Goal: Task Accomplishment & Management: Use online tool/utility

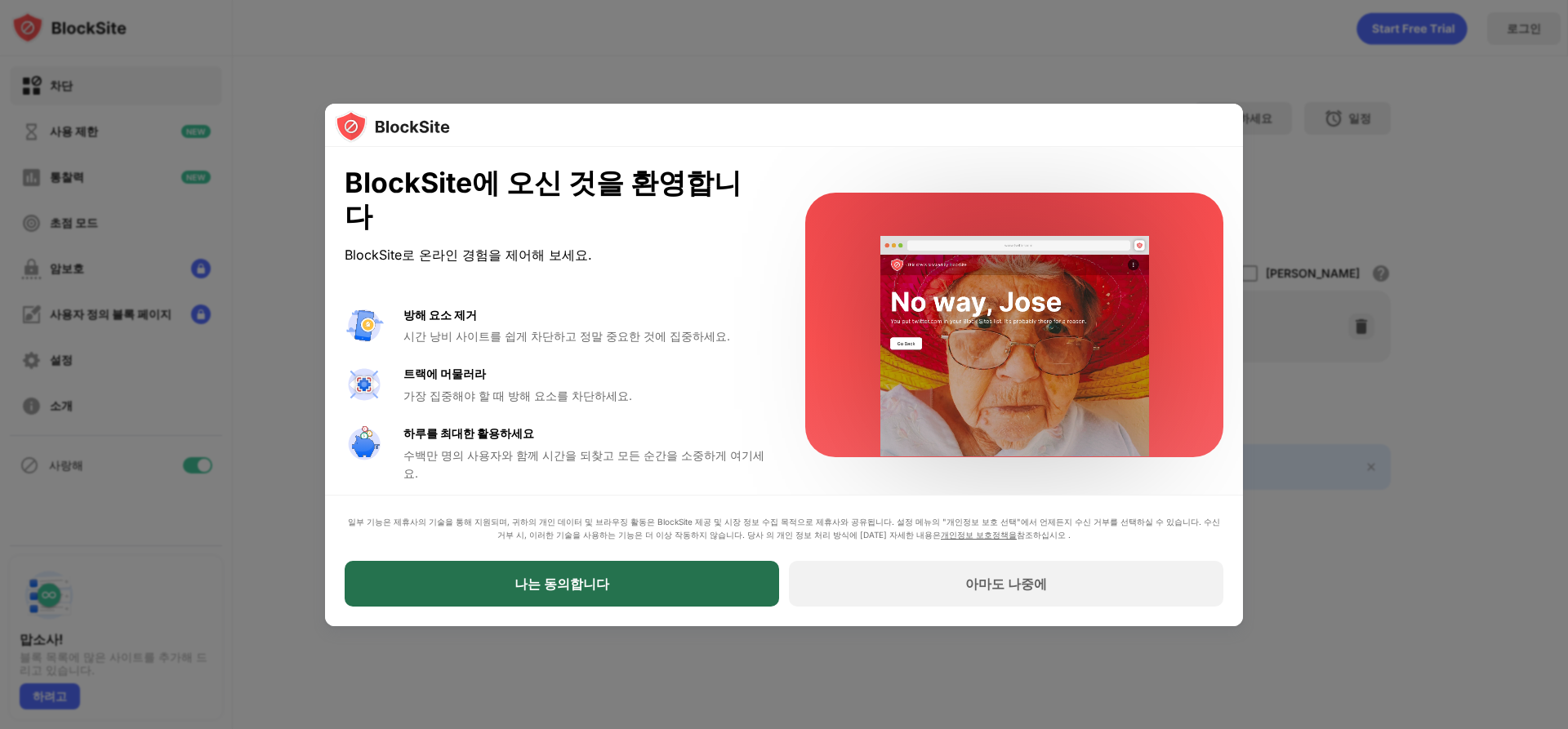
click at [609, 602] on div "나는 동의합니다" at bounding box center [562, 584] width 435 height 45
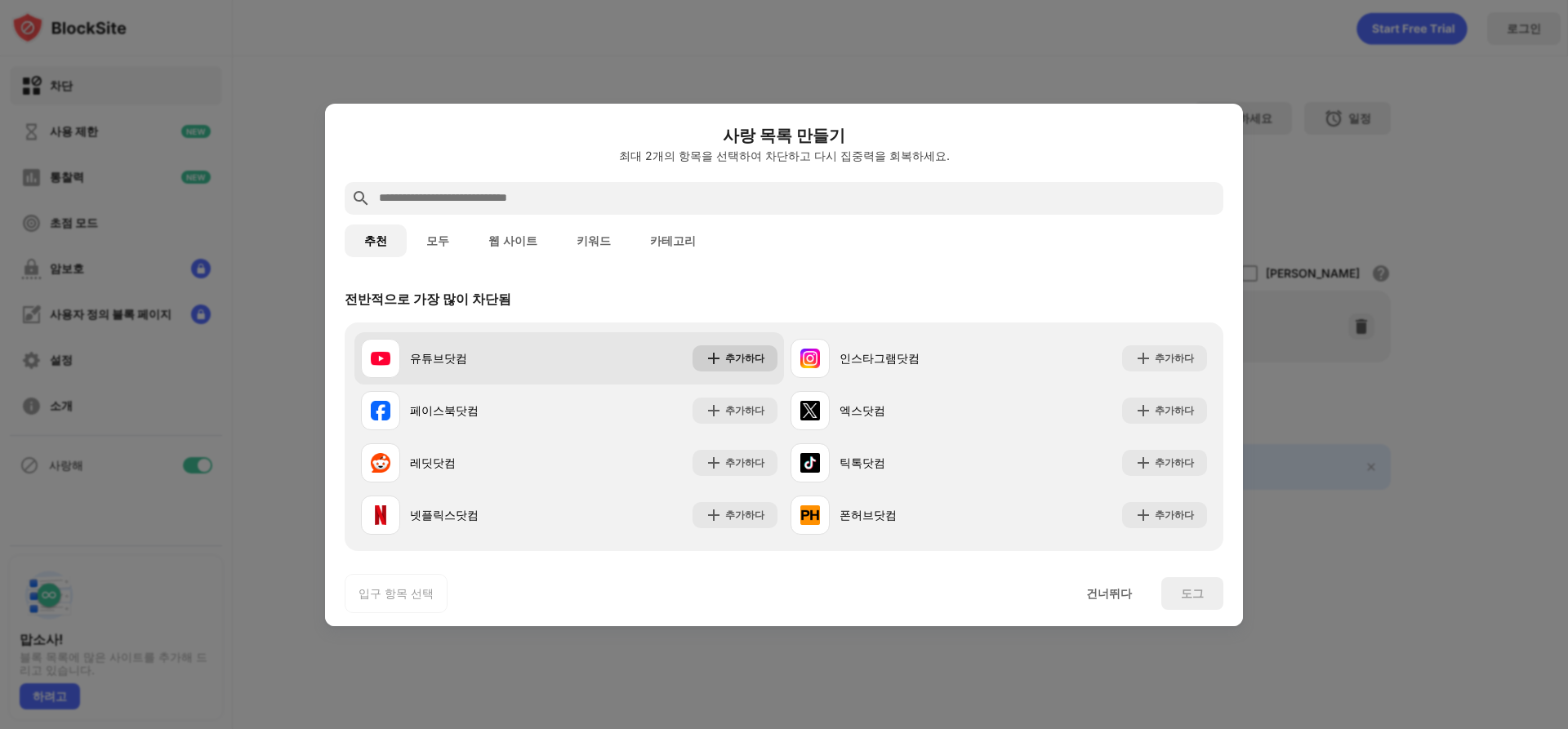
click at [727, 363] on font "추가하다" at bounding box center [744, 358] width 39 height 12
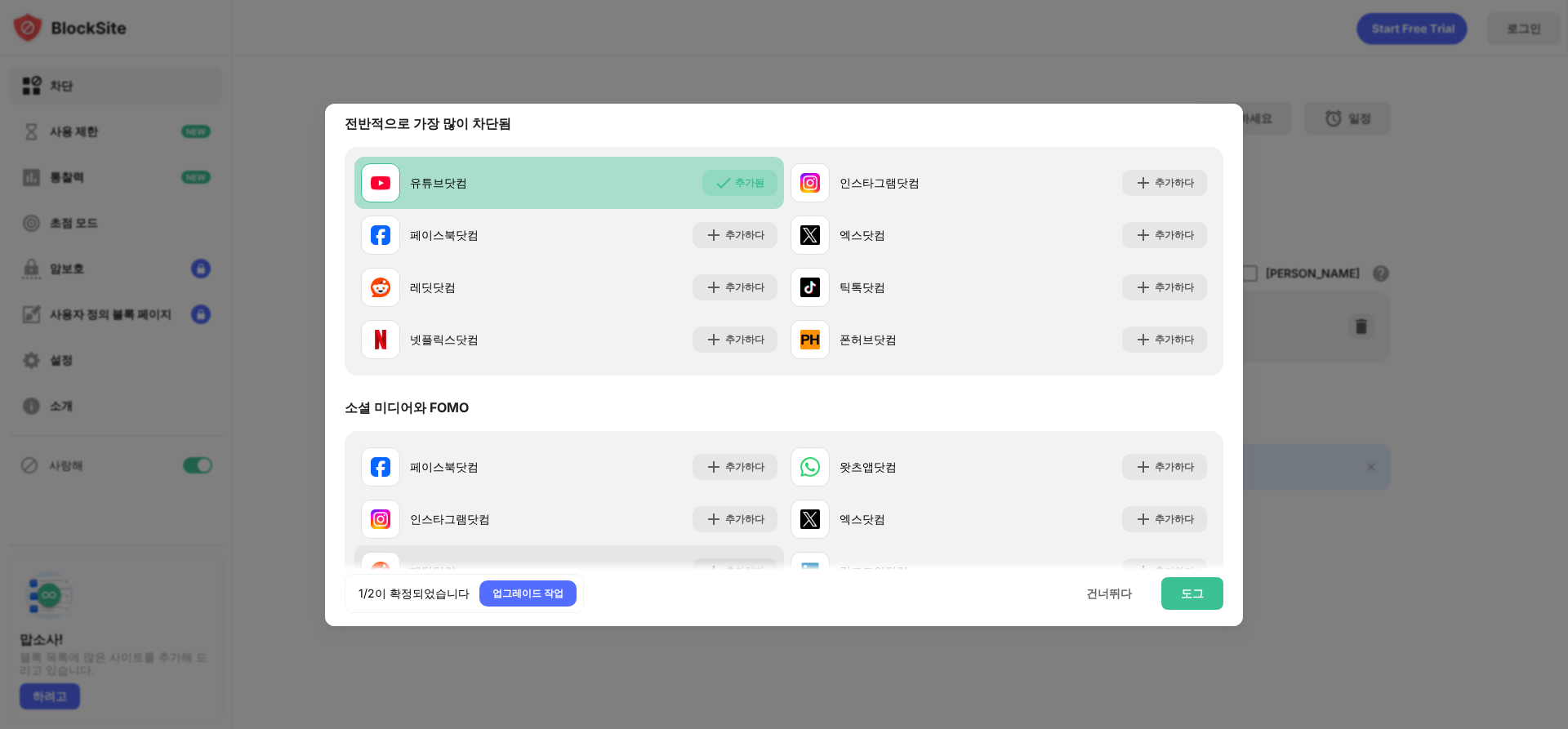
scroll to position [245, 0]
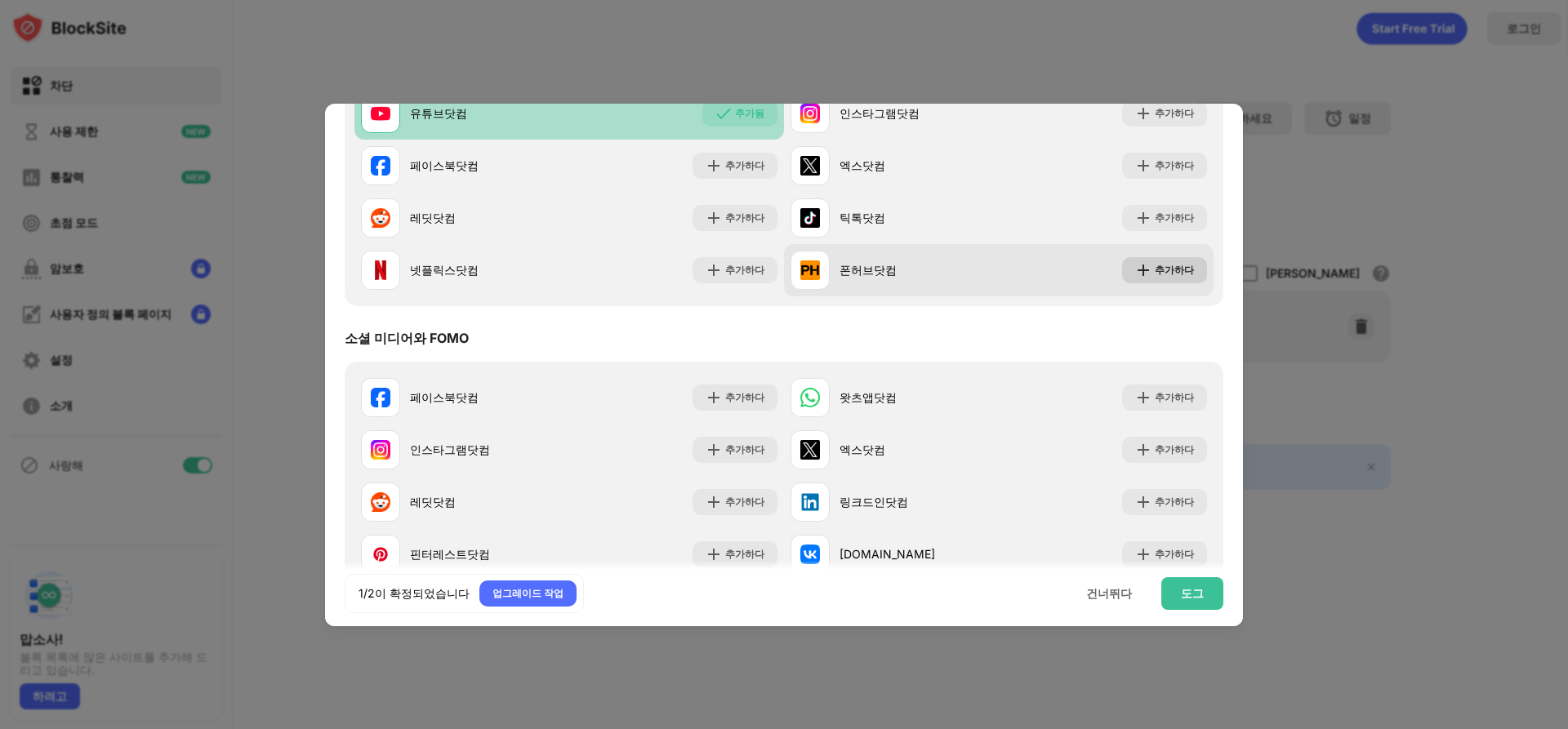
click at [1139, 267] on img at bounding box center [1143, 270] width 17 height 17
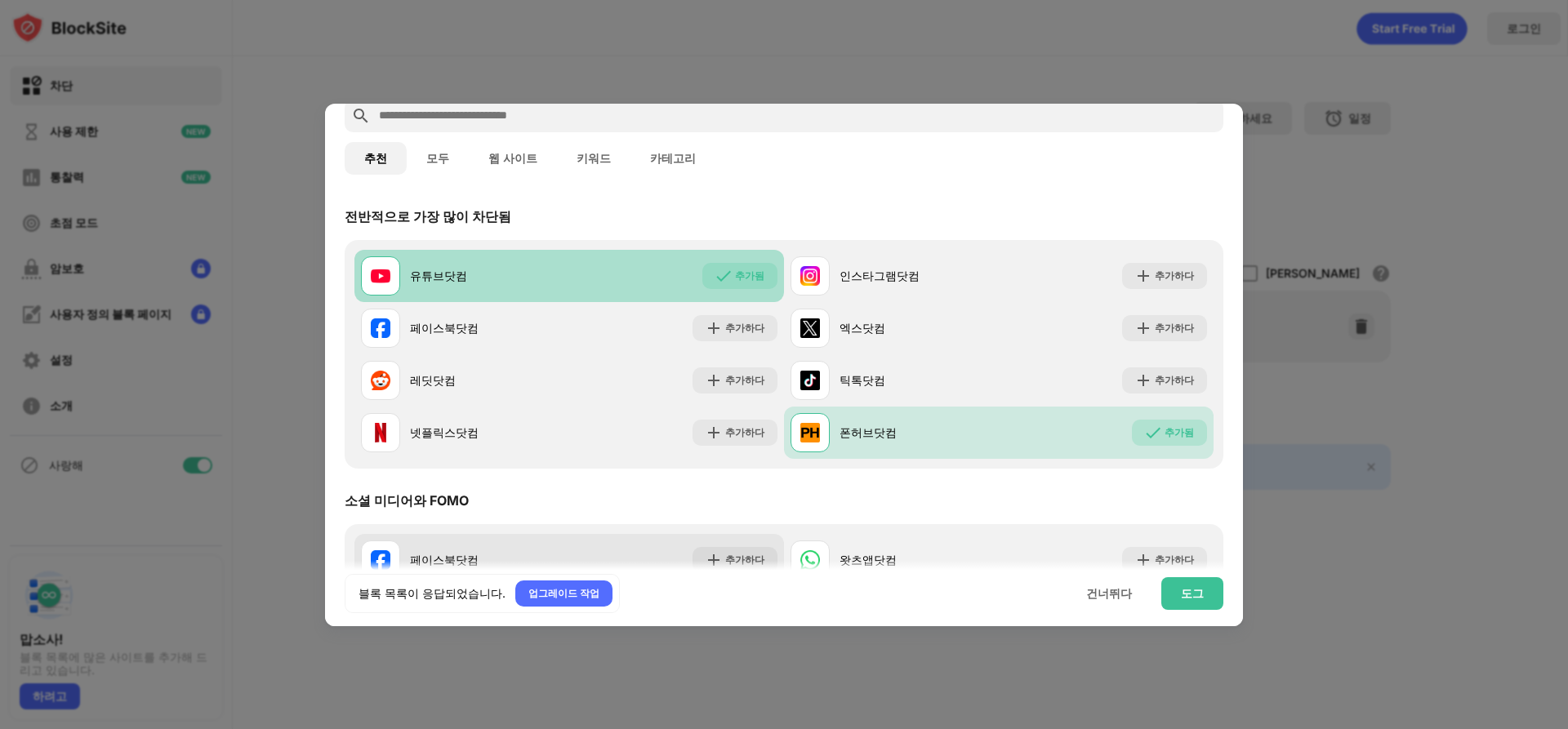
scroll to position [82, 0]
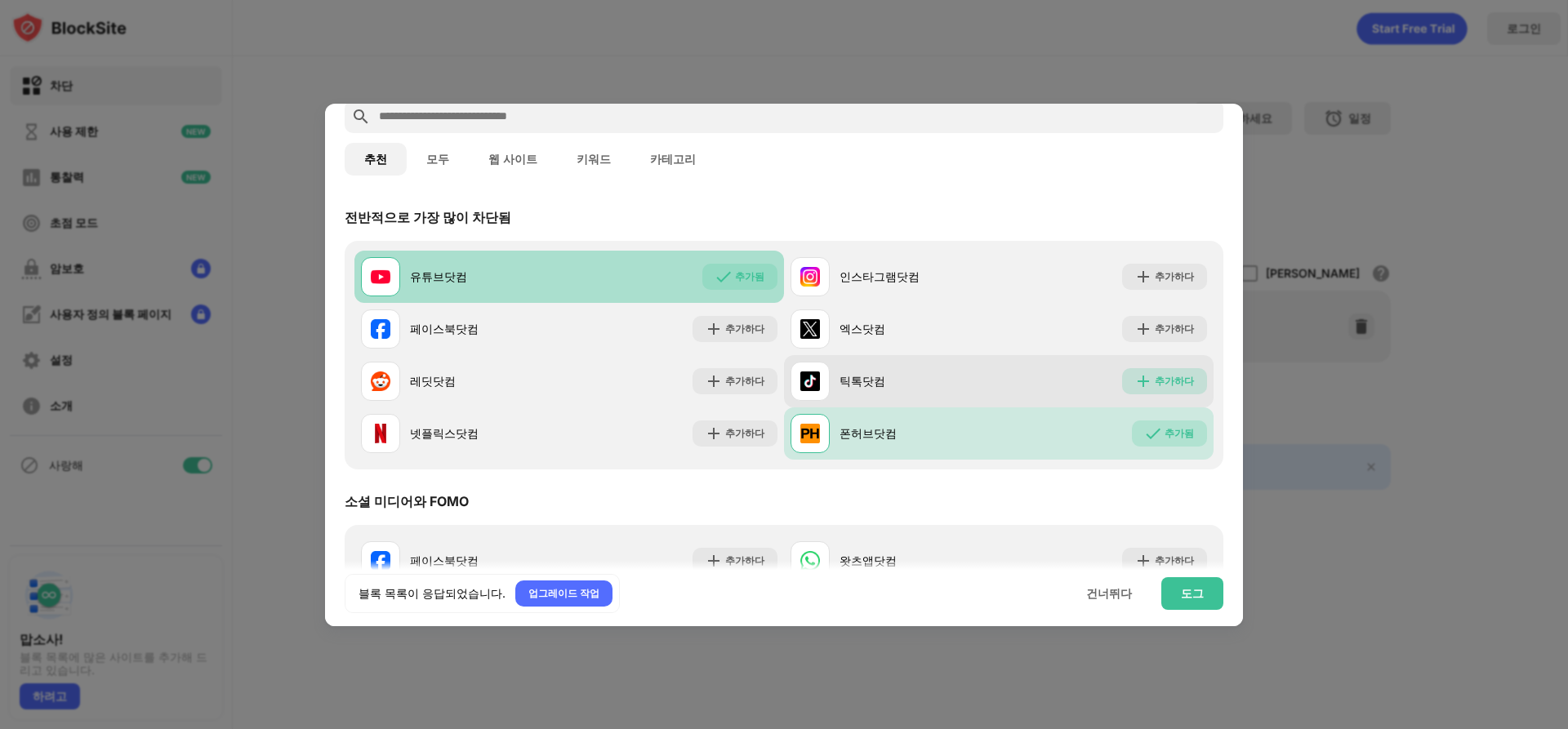
click at [1155, 371] on div "추가하다" at bounding box center [1164, 381] width 84 height 26
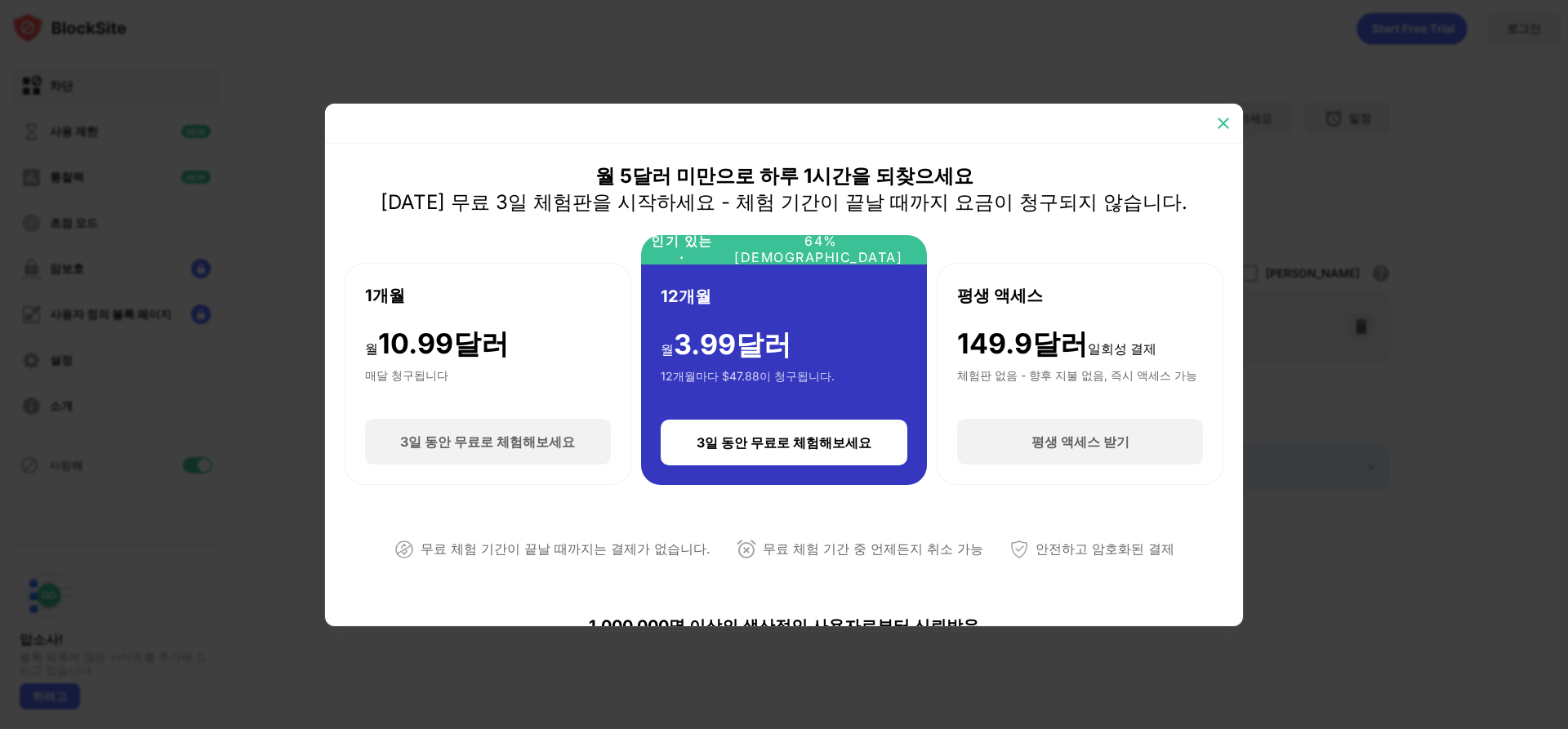
click at [1223, 124] on img at bounding box center [1223, 123] width 17 height 17
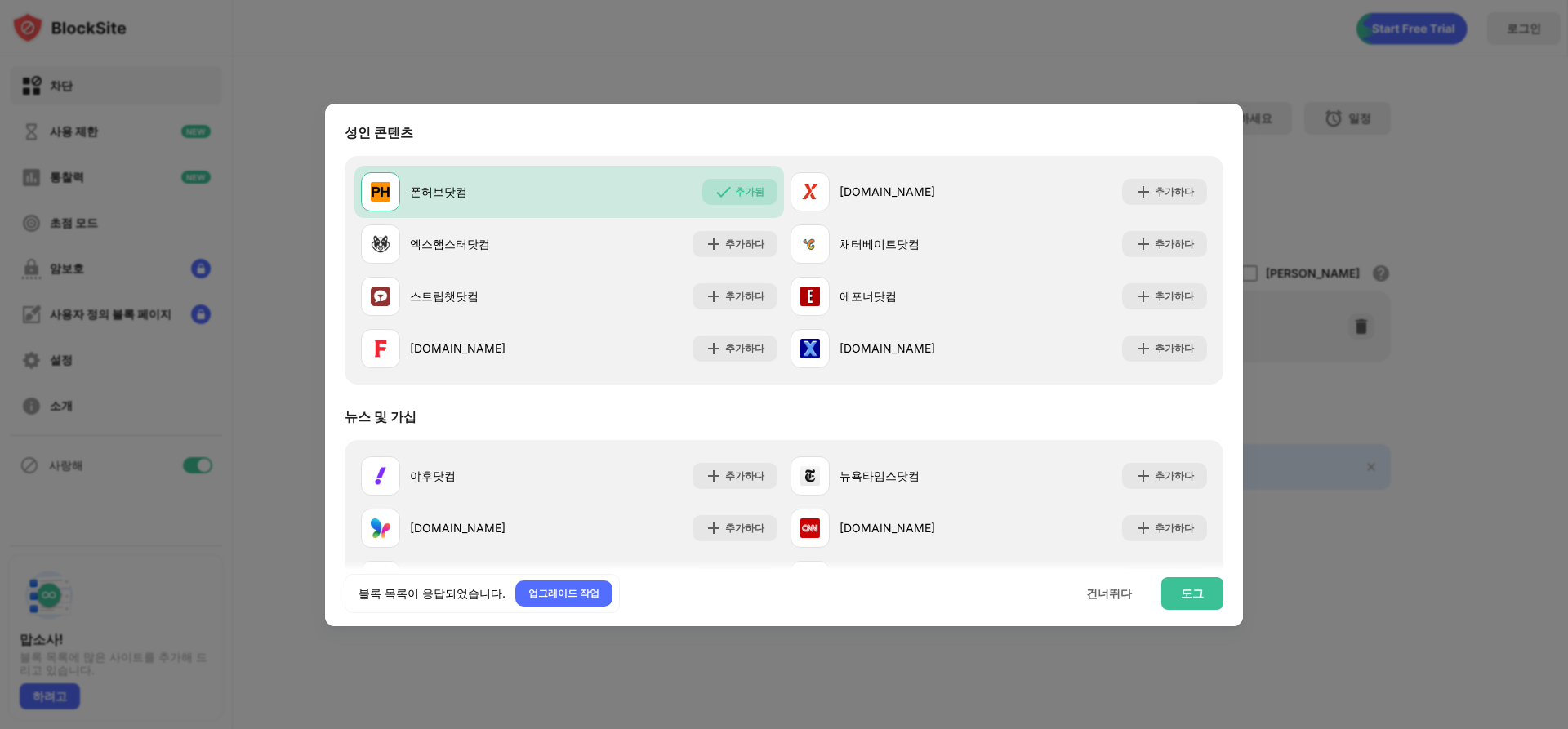
scroll to position [653, 0]
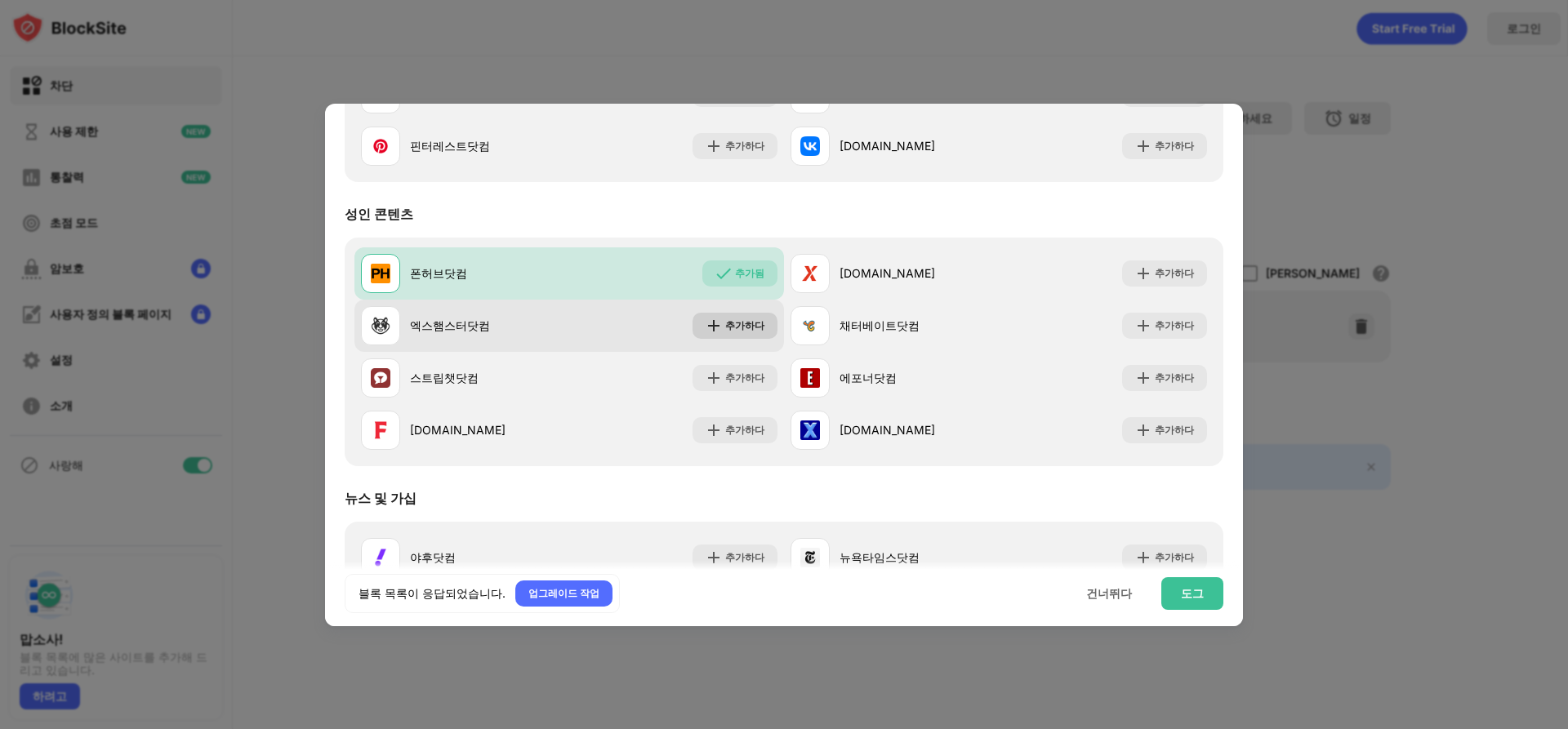
click at [730, 323] on font "추가하다" at bounding box center [744, 326] width 39 height 12
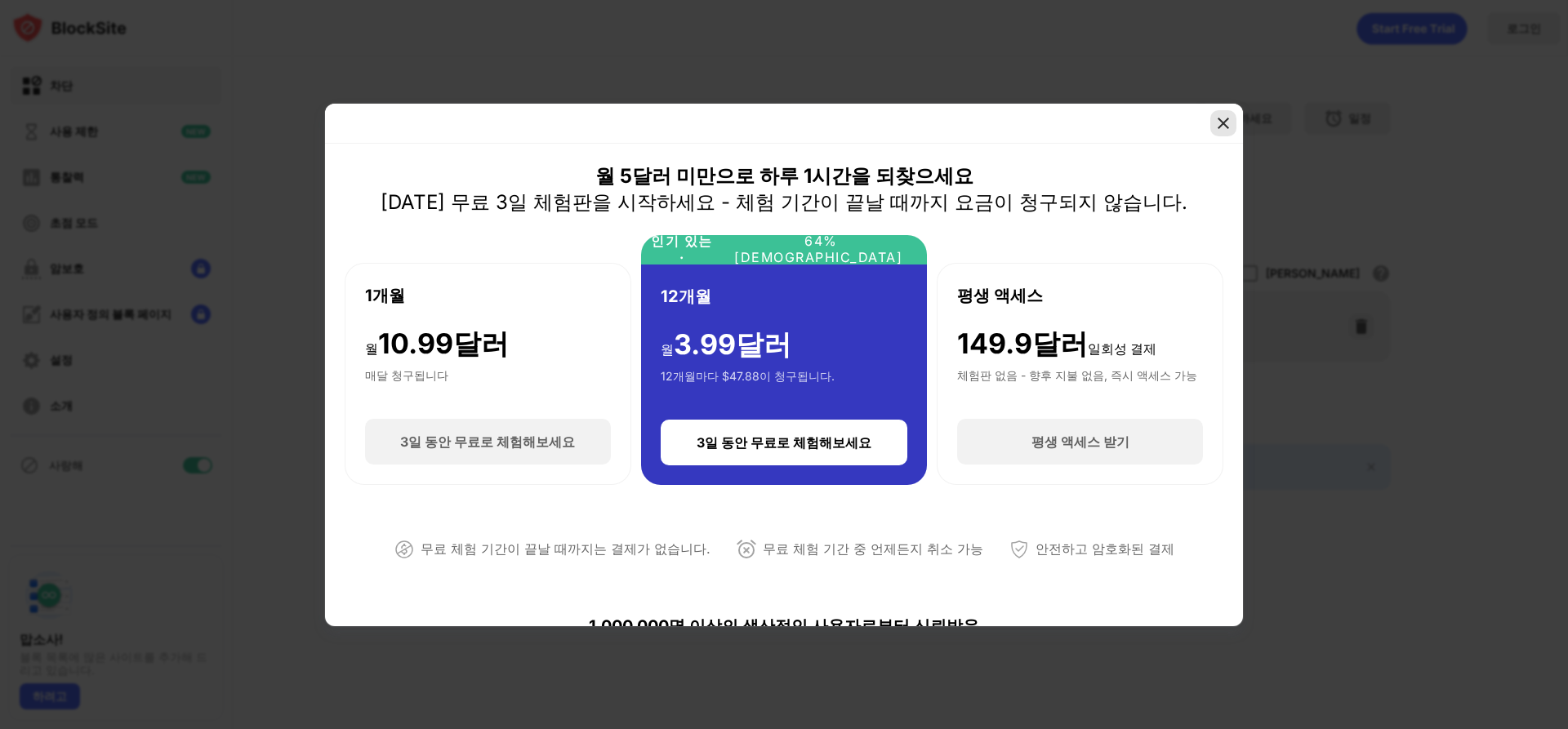
click at [1227, 125] on img at bounding box center [1223, 123] width 17 height 17
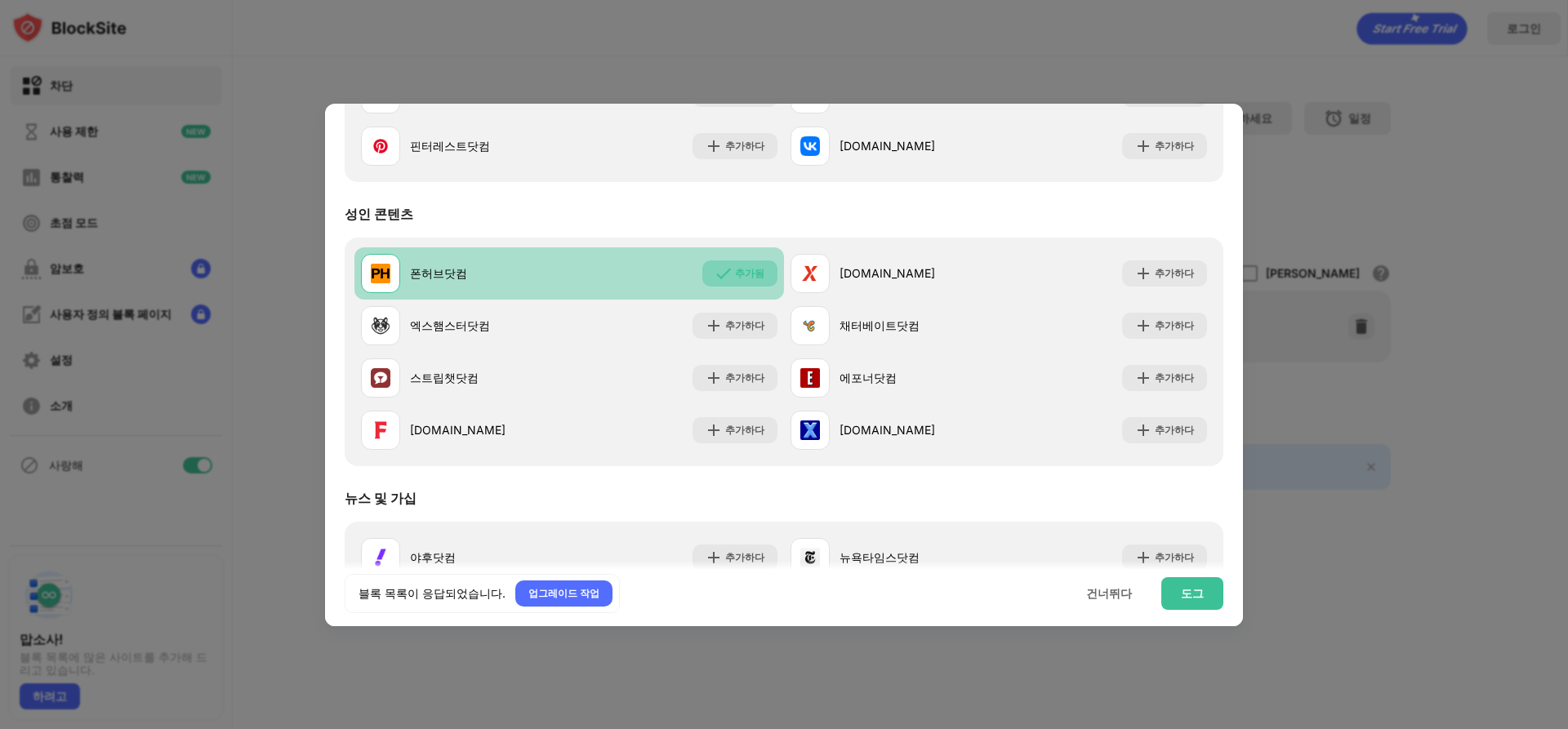
click at [735, 278] on font "추가됨" at bounding box center [750, 273] width 30 height 12
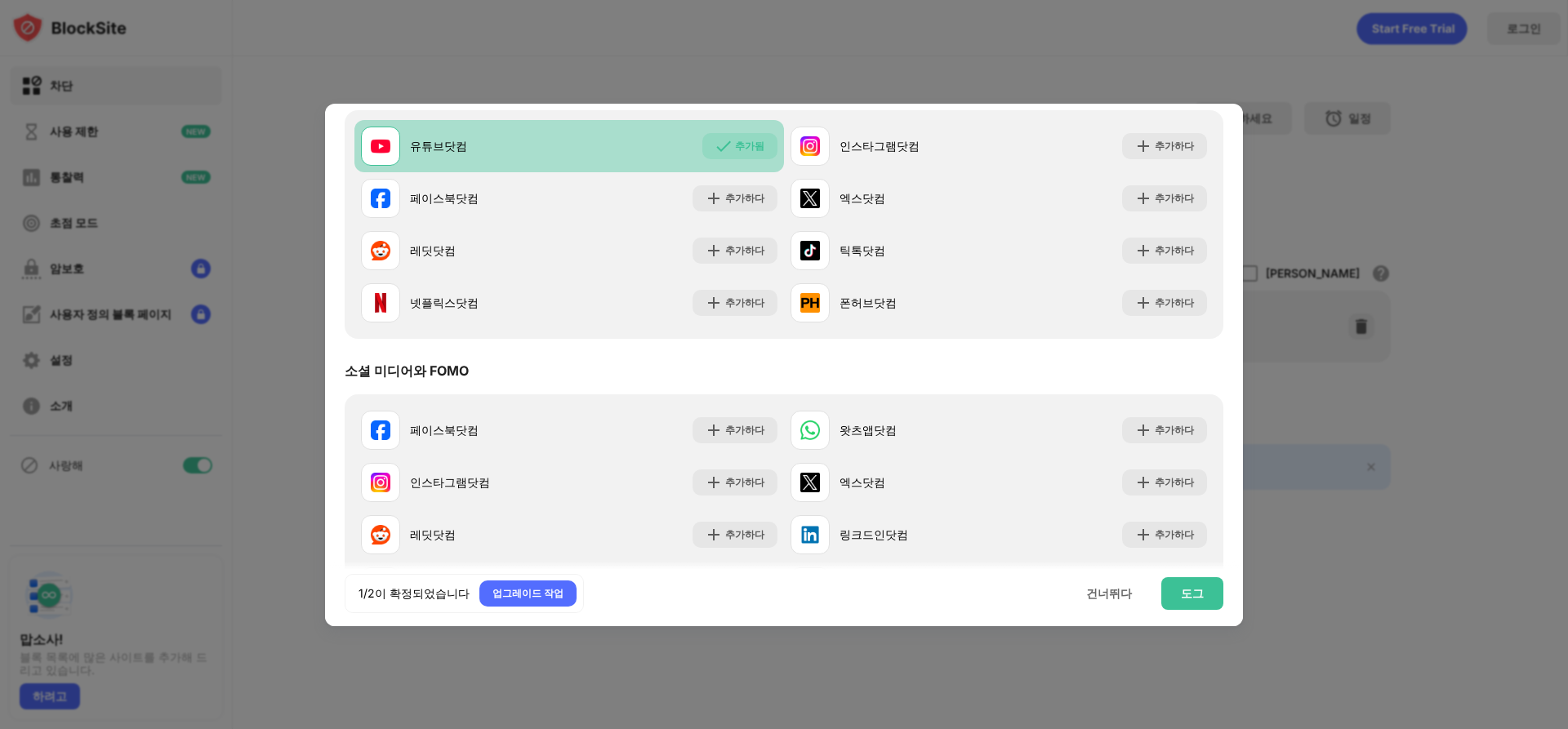
scroll to position [163, 0]
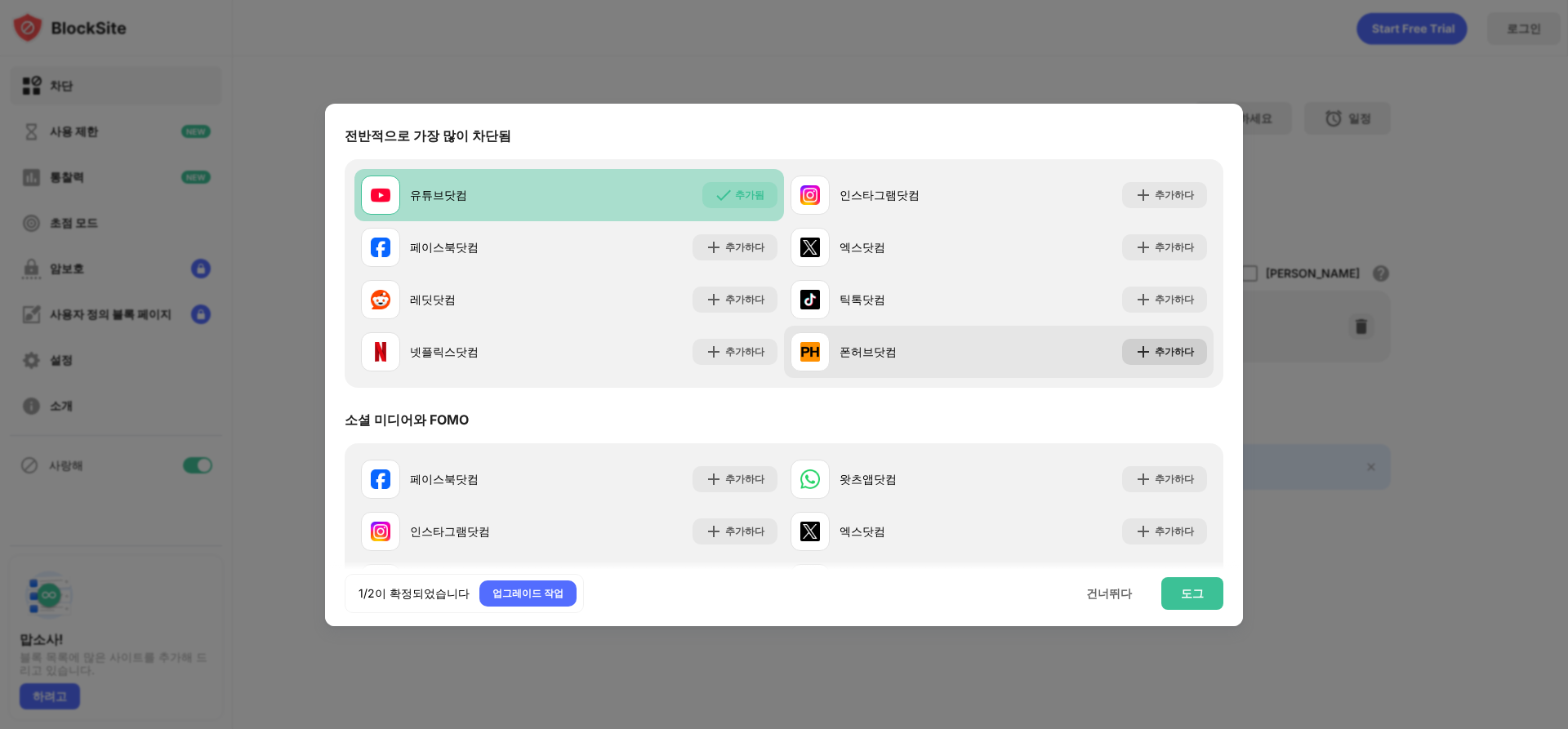
click at [1164, 352] on font "추가하다" at bounding box center [1174, 352] width 39 height 12
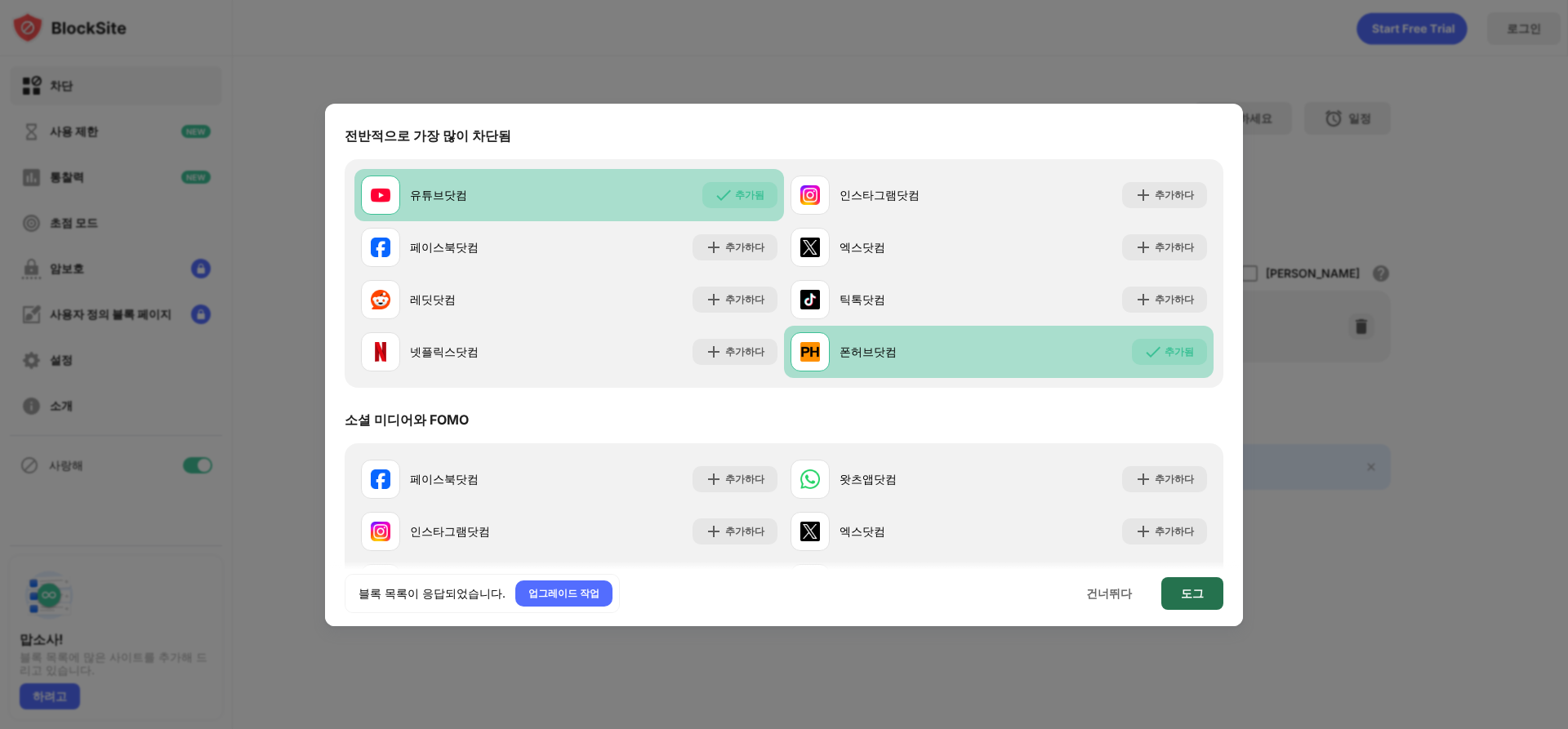
click at [1198, 595] on font "도그" at bounding box center [1193, 593] width 23 height 14
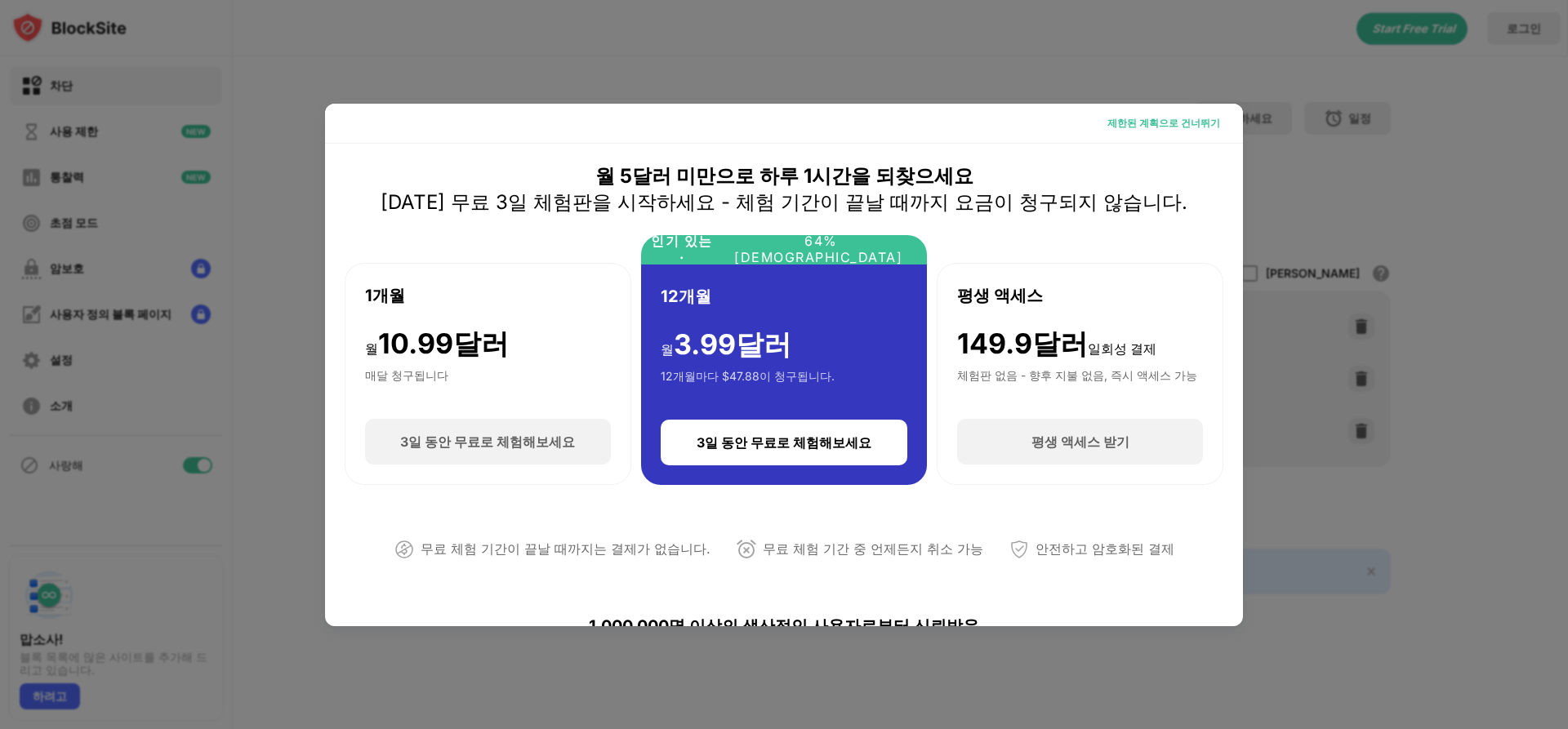
click at [1183, 121] on font "제한된 계획으로 건너뛰기" at bounding box center [1163, 123] width 112 height 12
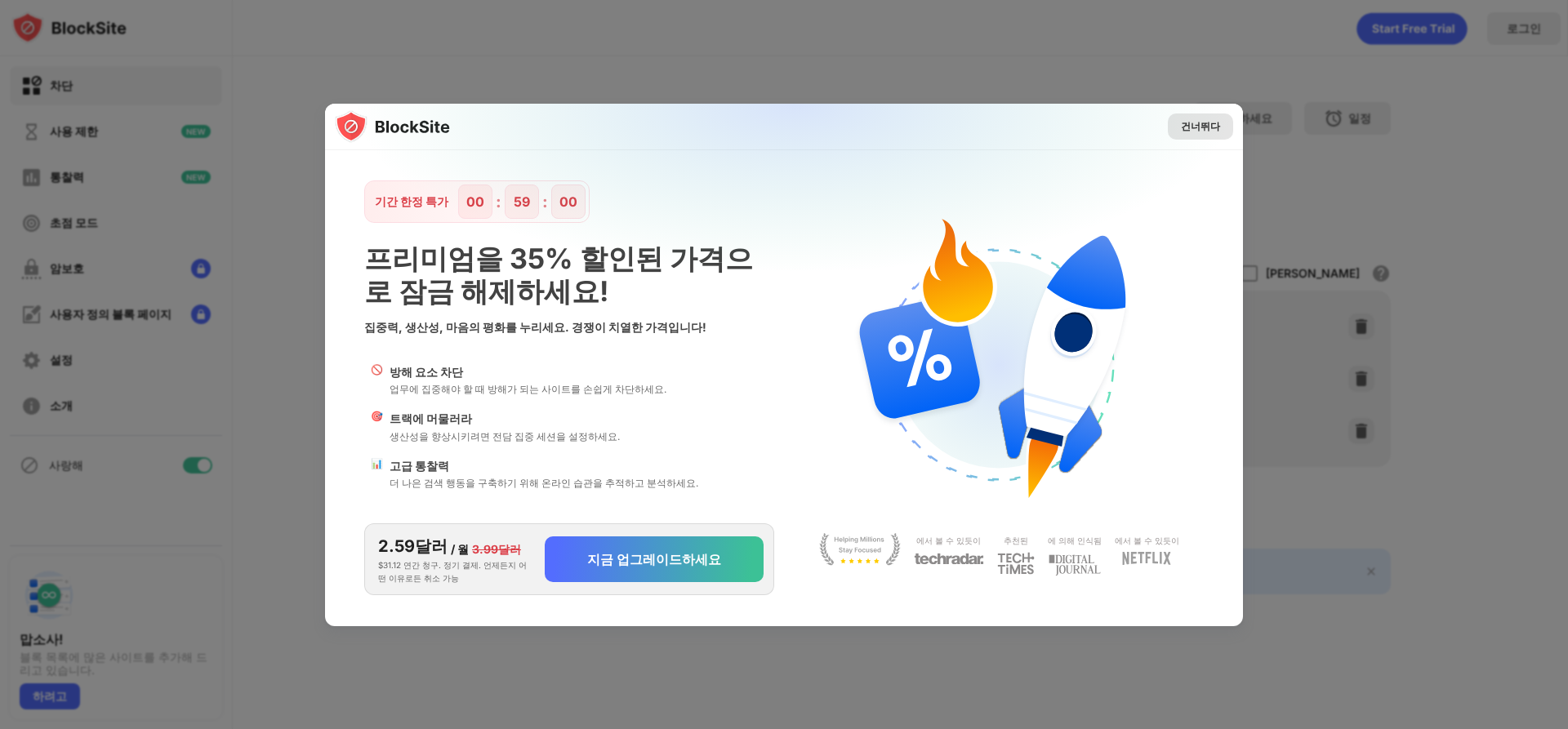
click at [1209, 125] on font "건너뛰다" at bounding box center [1200, 126] width 39 height 12
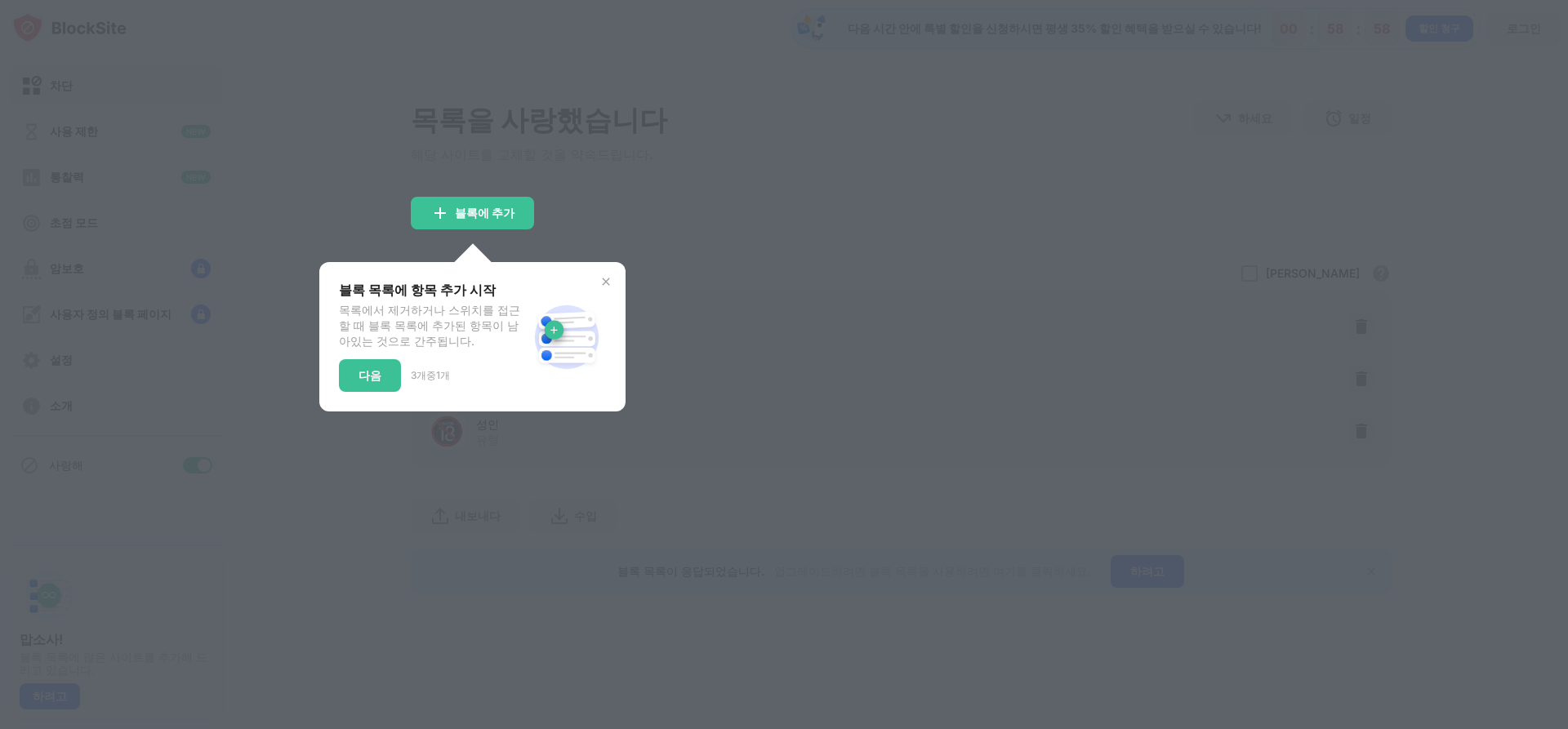
click at [605, 282] on img at bounding box center [605, 281] width 13 height 13
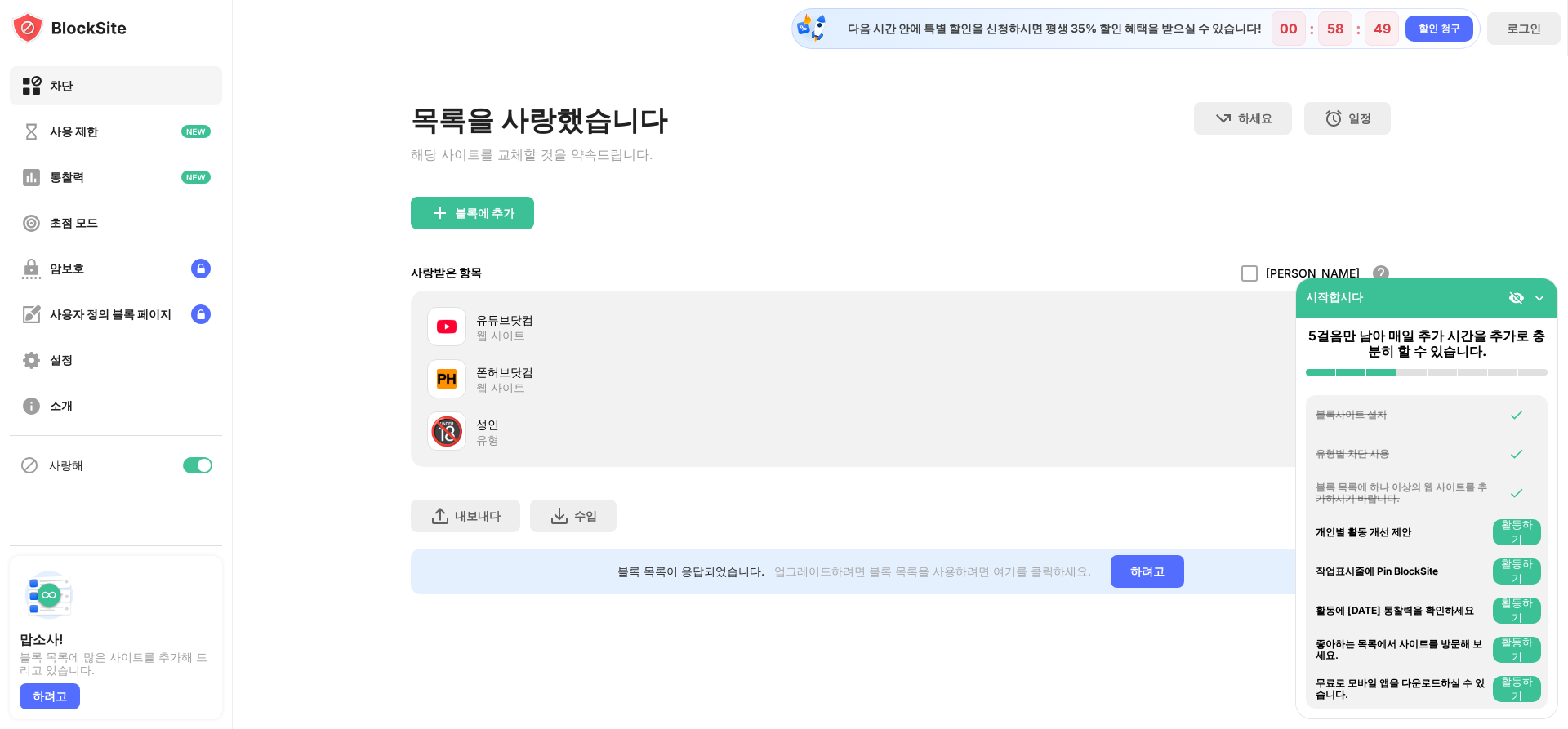
click at [1537, 297] on img at bounding box center [1539, 298] width 17 height 17
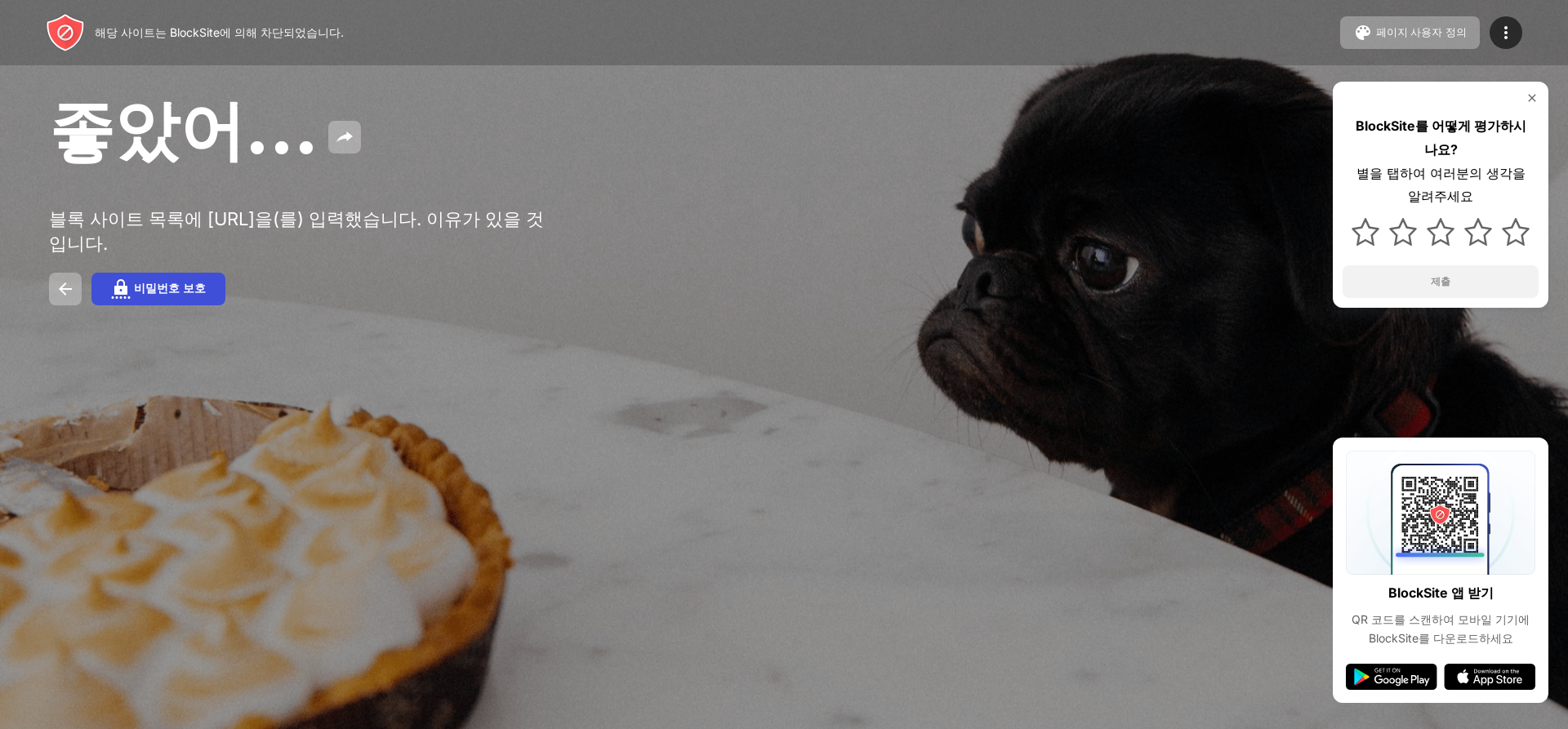
click at [166, 294] on font "비밀번호 보호" at bounding box center [170, 287] width 71 height 13
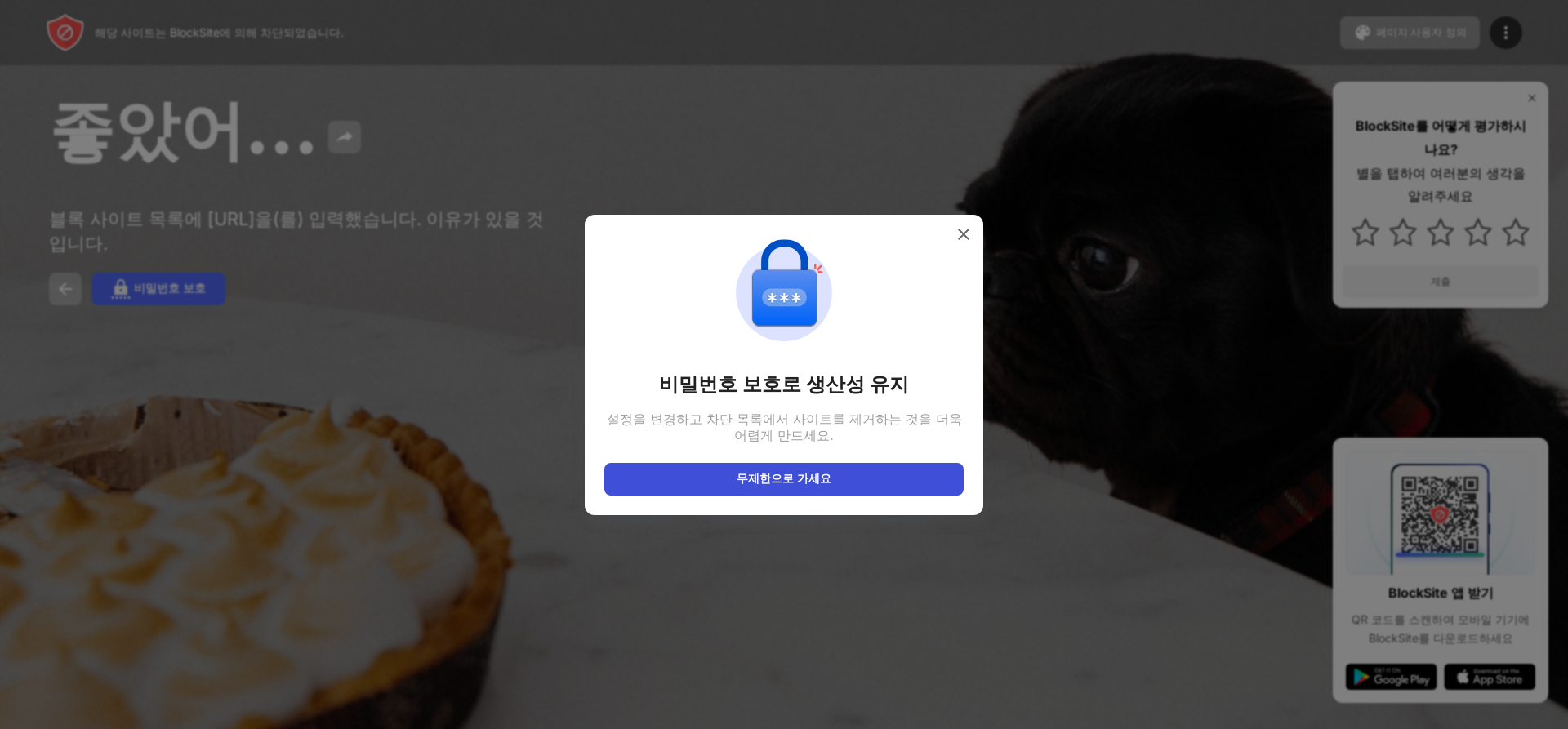
click at [868, 483] on button "무제한으로 가세요" at bounding box center [784, 479] width 359 height 32
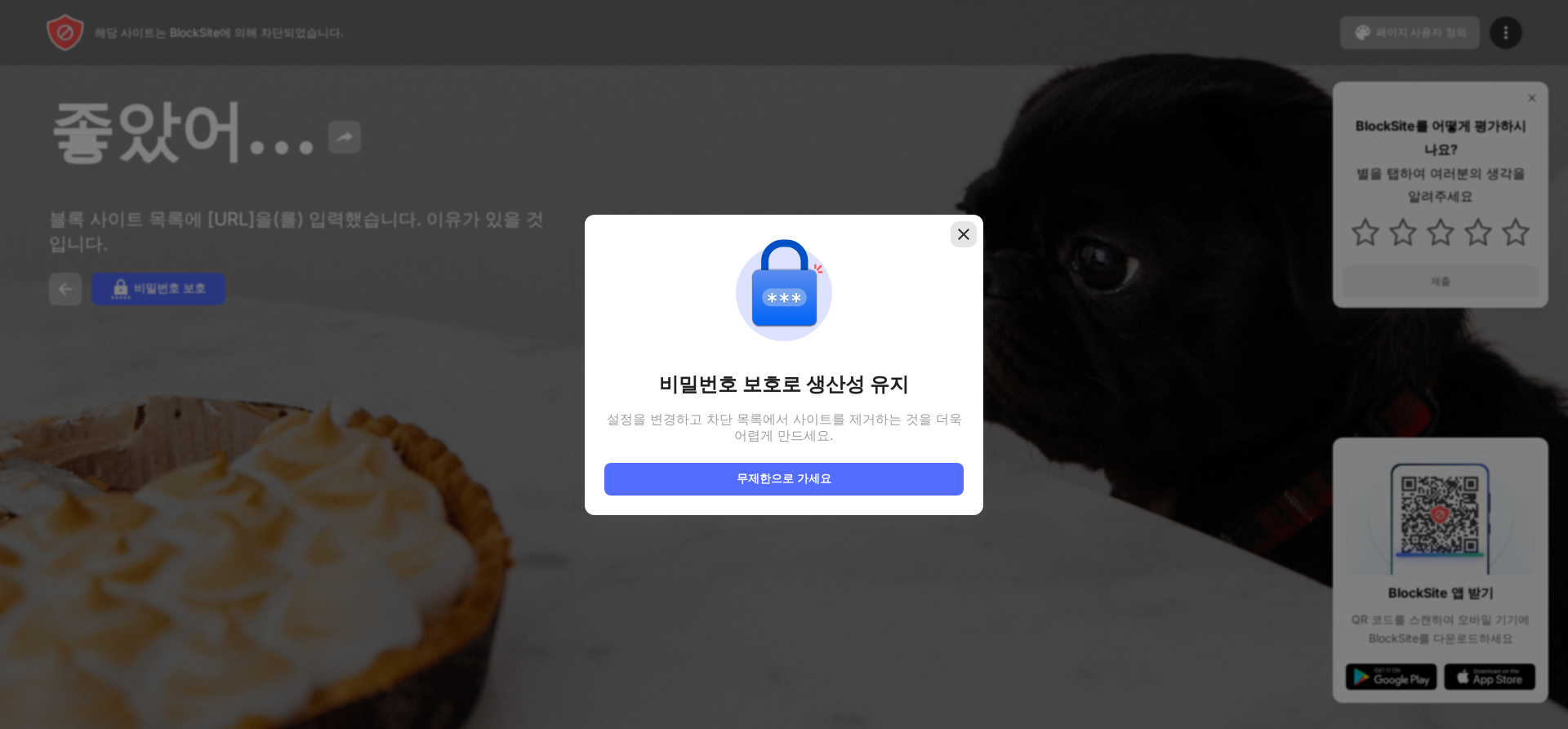
click at [962, 237] on img at bounding box center [963, 234] width 17 height 17
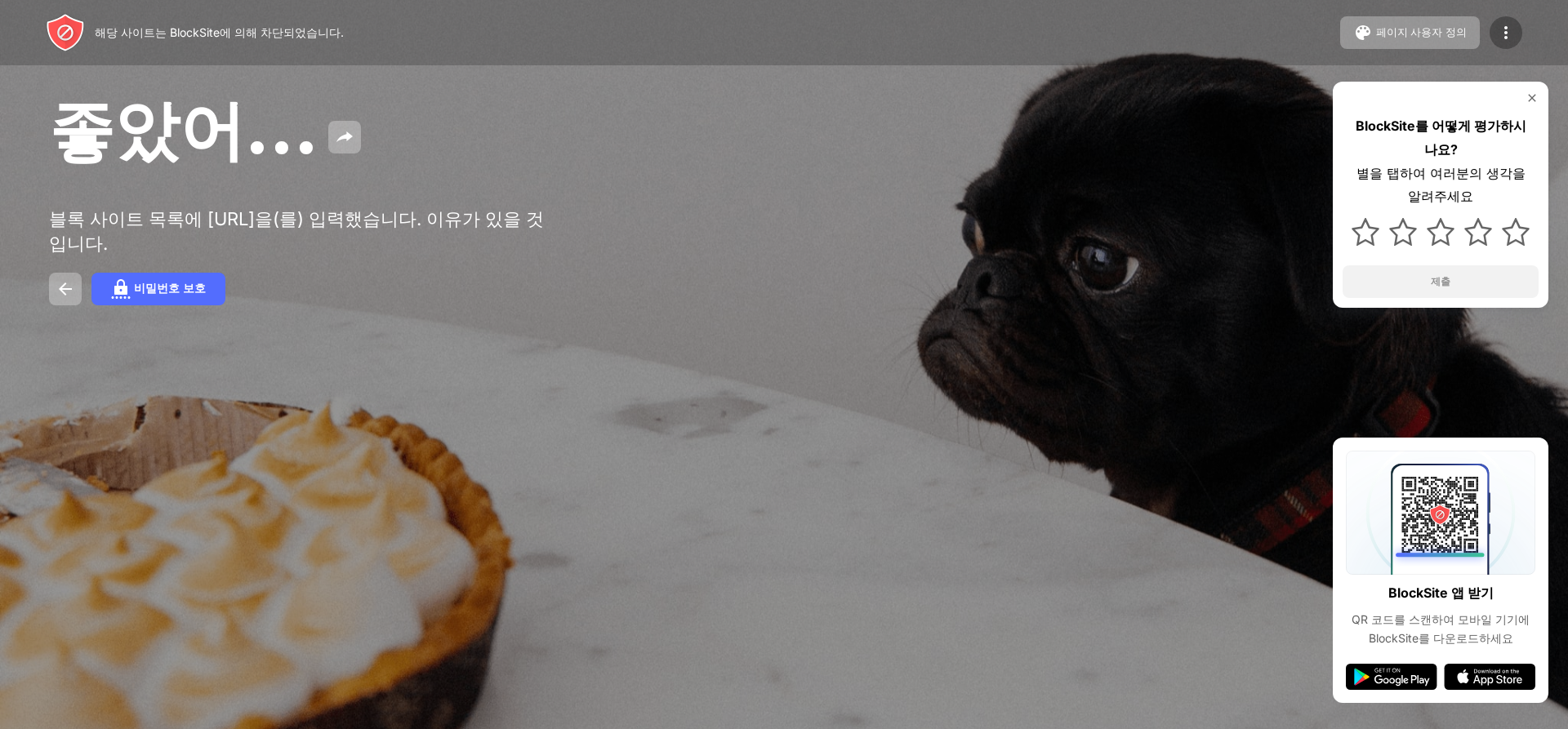
click at [1511, 35] on img at bounding box center [1505, 32] width 19 height 19
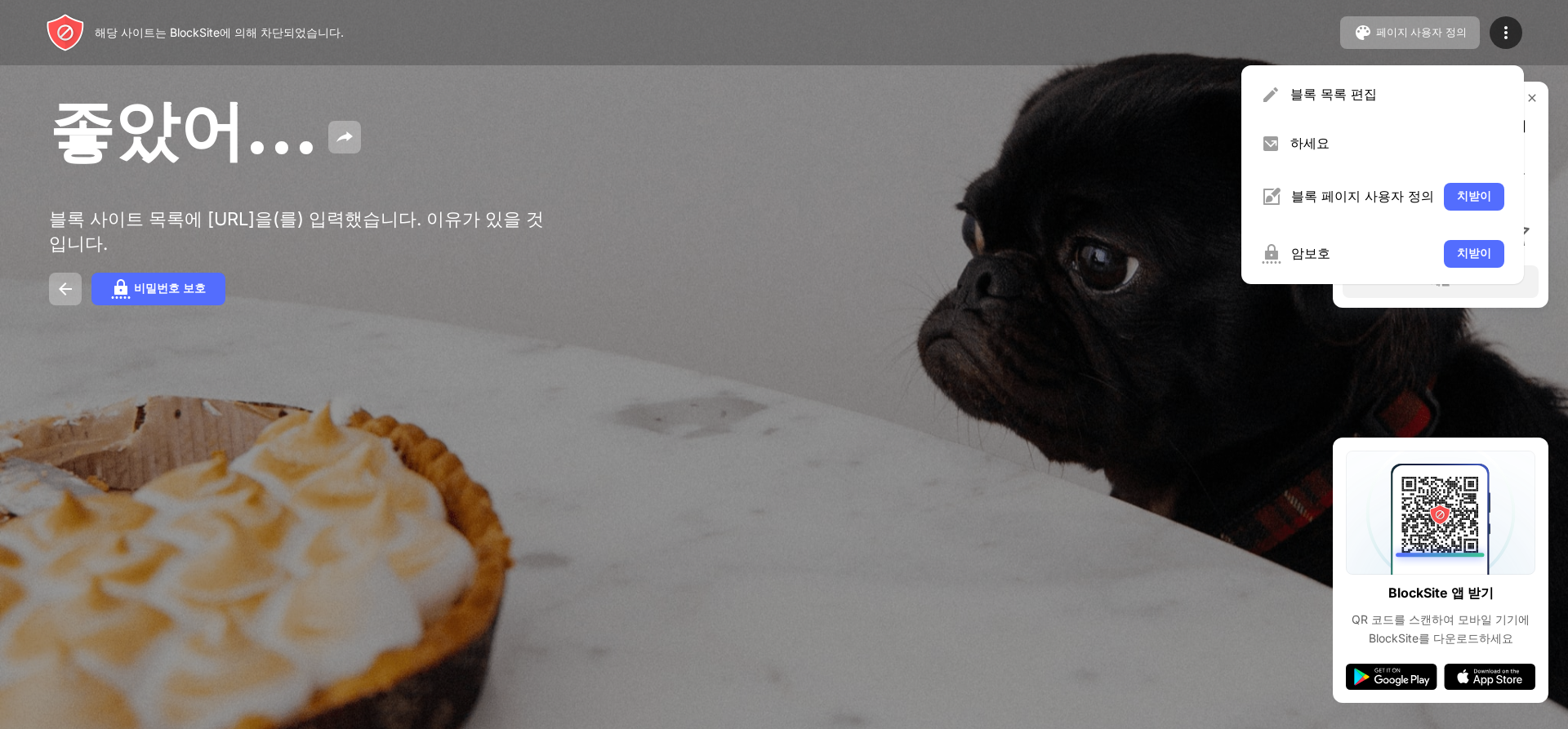
drag, startPoint x: 733, startPoint y: 354, endPoint x: 300, endPoint y: 289, distance: 437.9
click at [687, 354] on div "좋았어... 블록 사이트 목록에 youtube.com을(를) 입력했습니다. 이유가 있을 것입니다. 비밀번호 보호 BlockSite를 어떻게 평…" at bounding box center [784, 197] width 1568 height 394
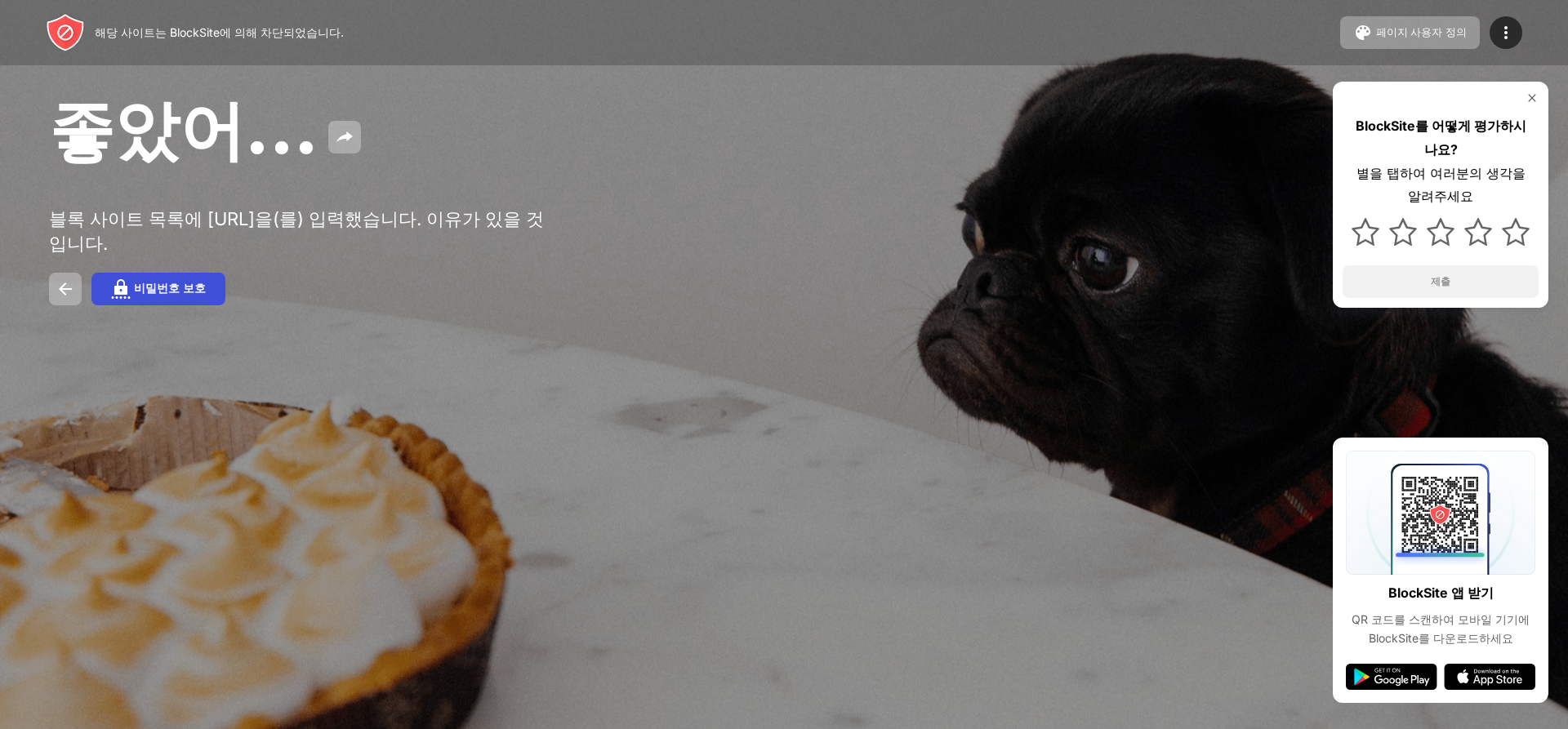
click at [180, 294] on font "비밀번호 보호" at bounding box center [170, 287] width 71 height 13
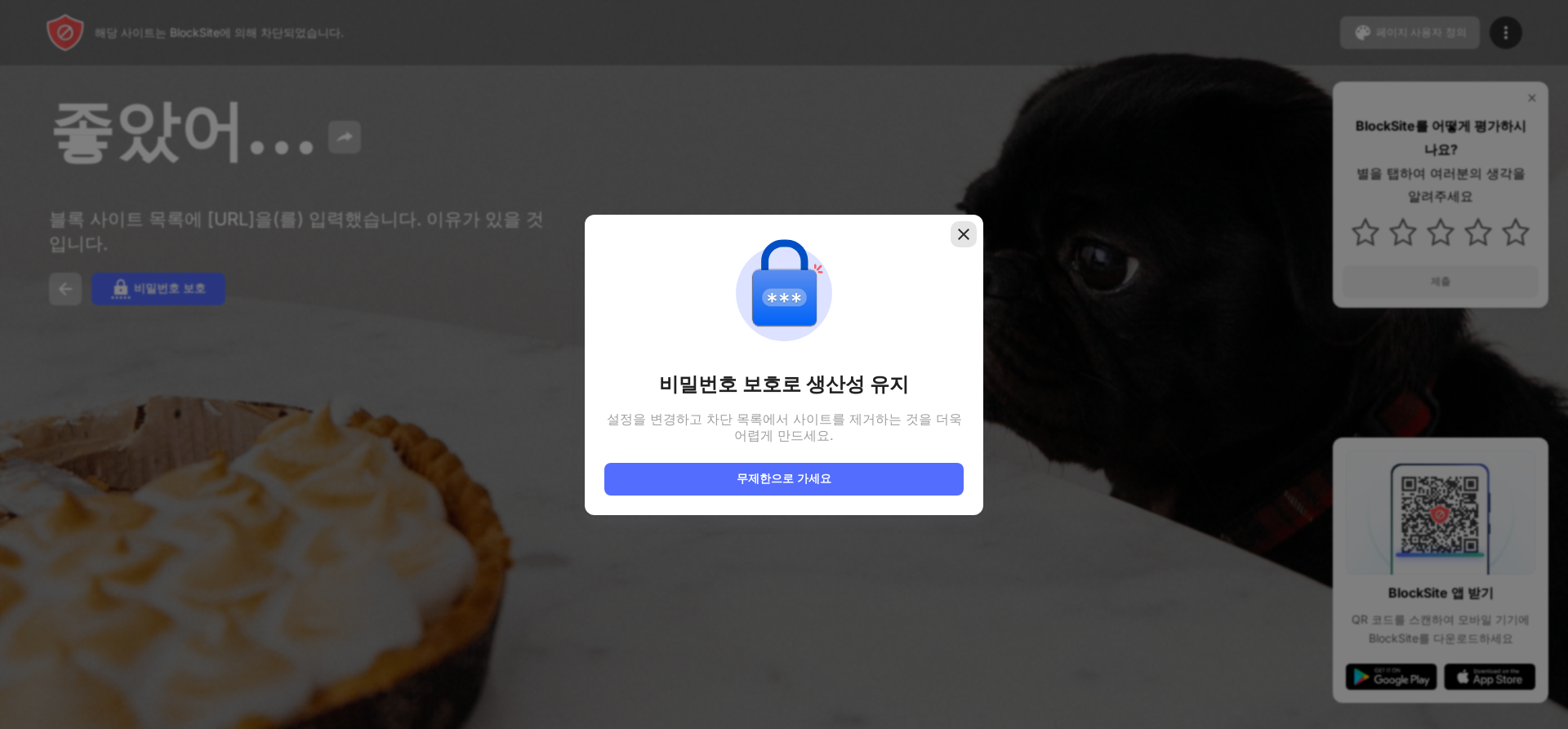
drag, startPoint x: 960, startPoint y: 240, endPoint x: 969, endPoint y: 239, distance: 9.1
click at [960, 241] on img at bounding box center [963, 234] width 17 height 17
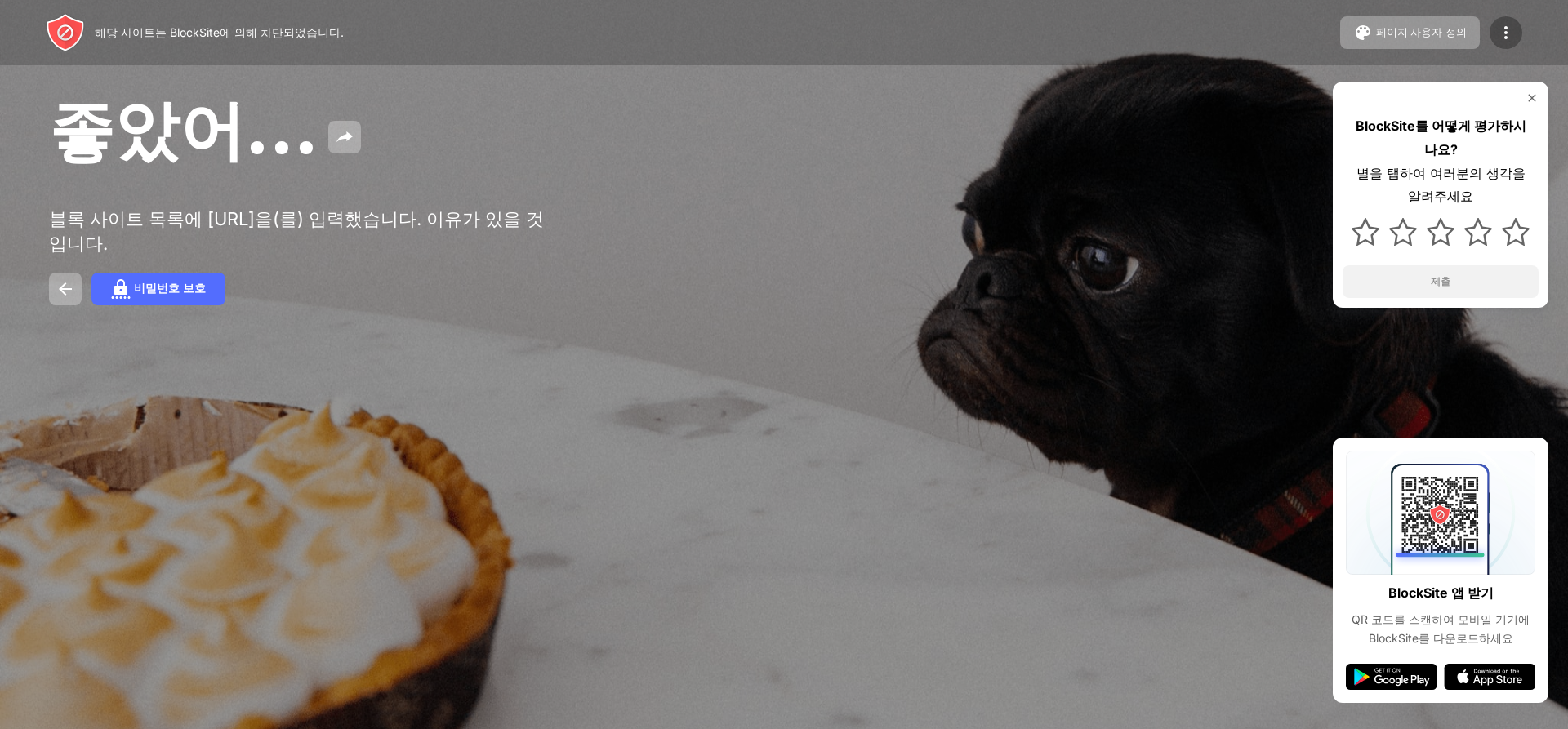
click at [1508, 32] on img at bounding box center [1505, 32] width 19 height 19
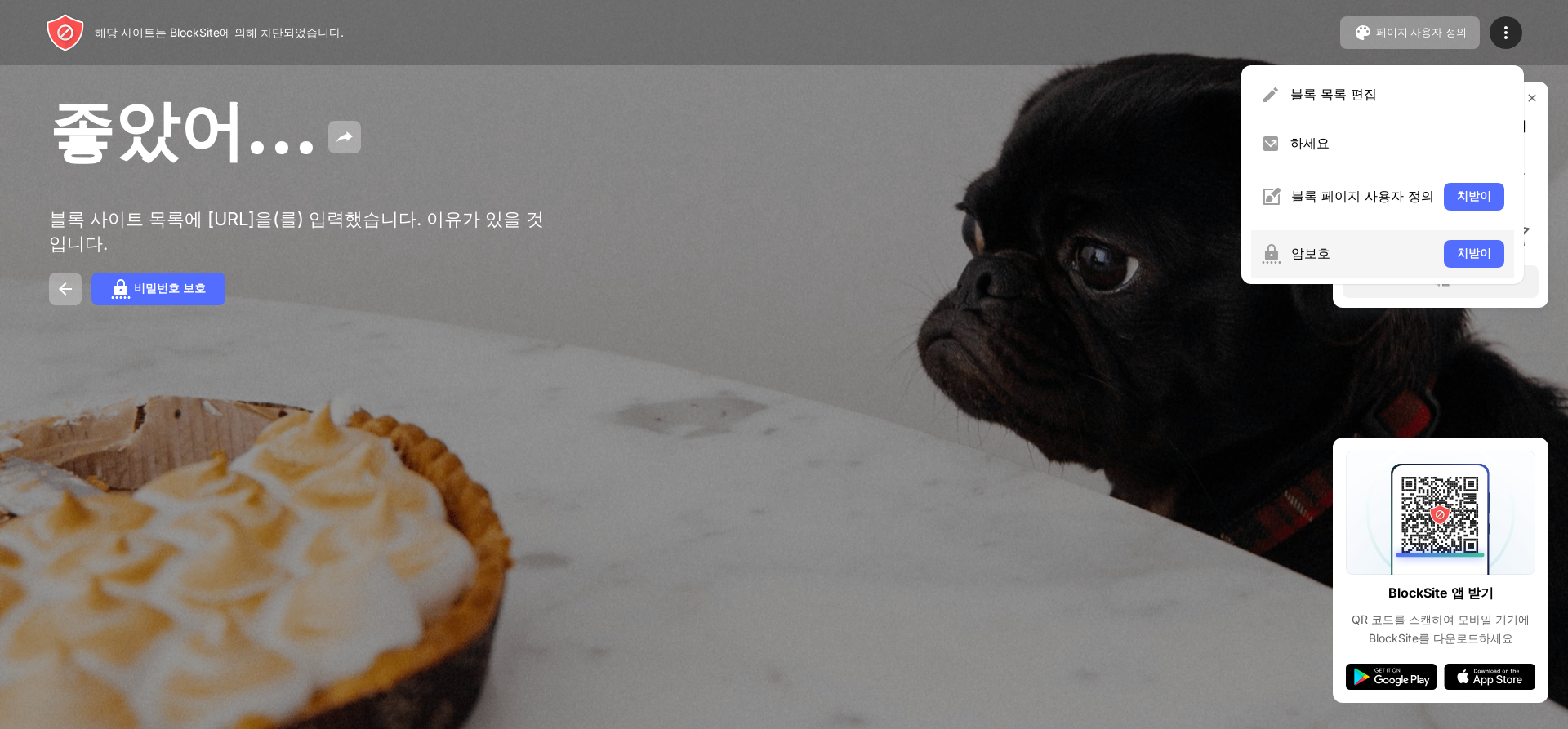
click at [1336, 267] on div "암보호 치받이" at bounding box center [1382, 253] width 263 height 47
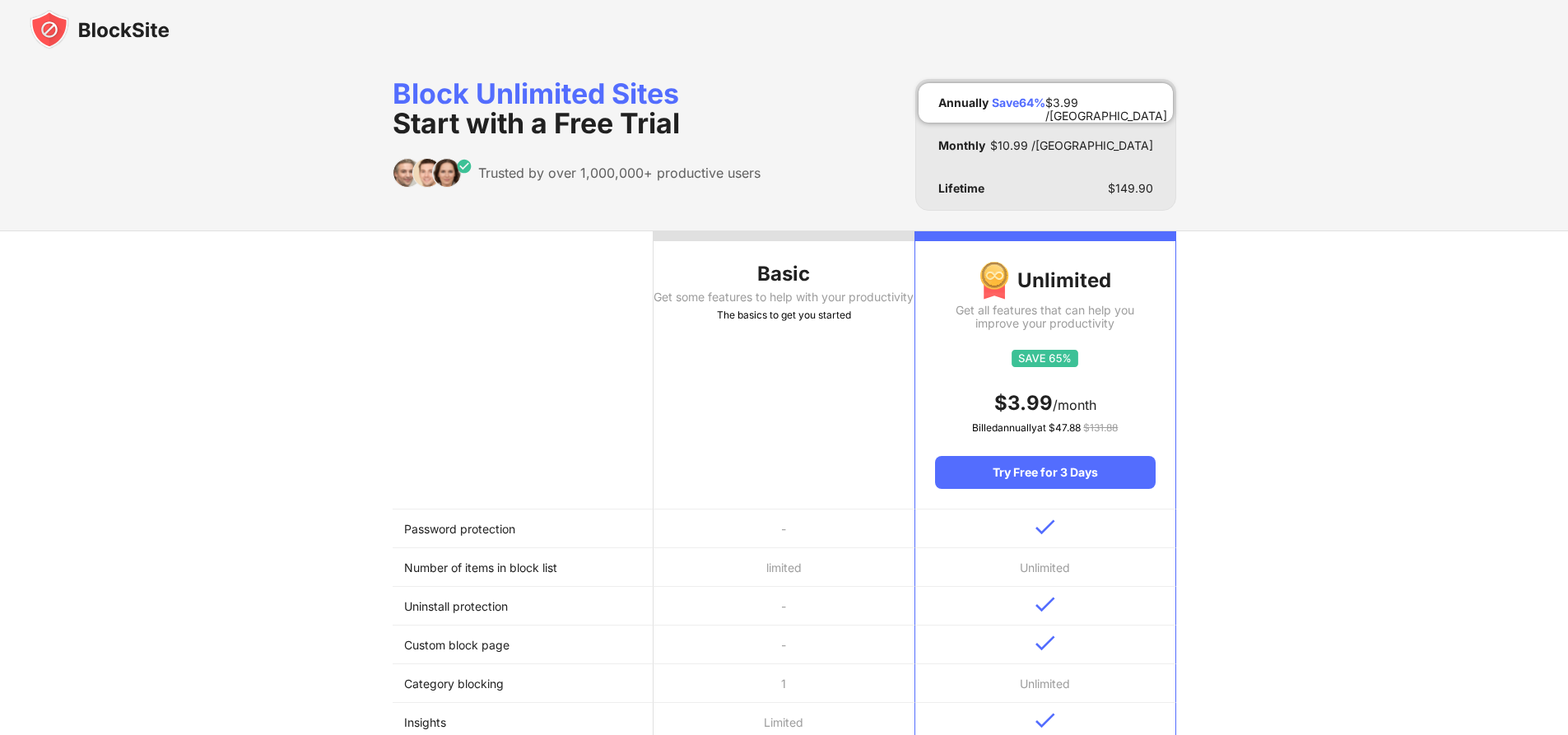
click at [824, 364] on th "Basic Get some features to help with your productivity The basics to get you st…" at bounding box center [783, 370] width 261 height 278
